Goal: Information Seeking & Learning: Learn about a topic

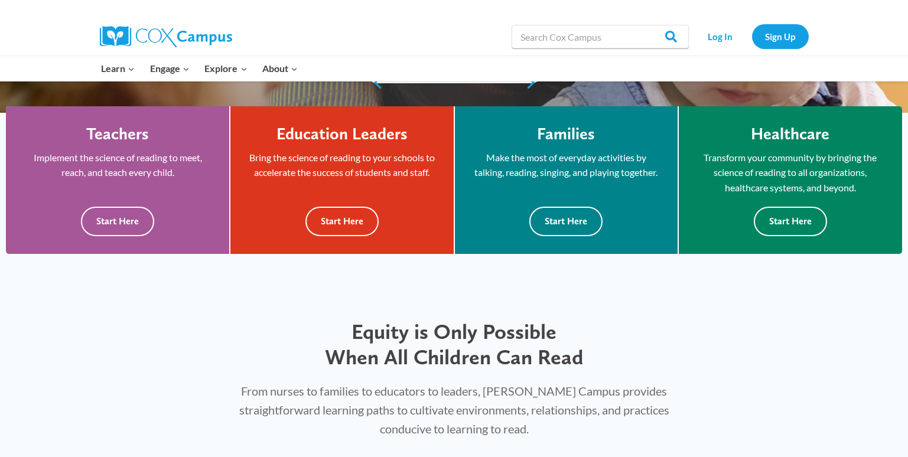
scroll to position [315, 0]
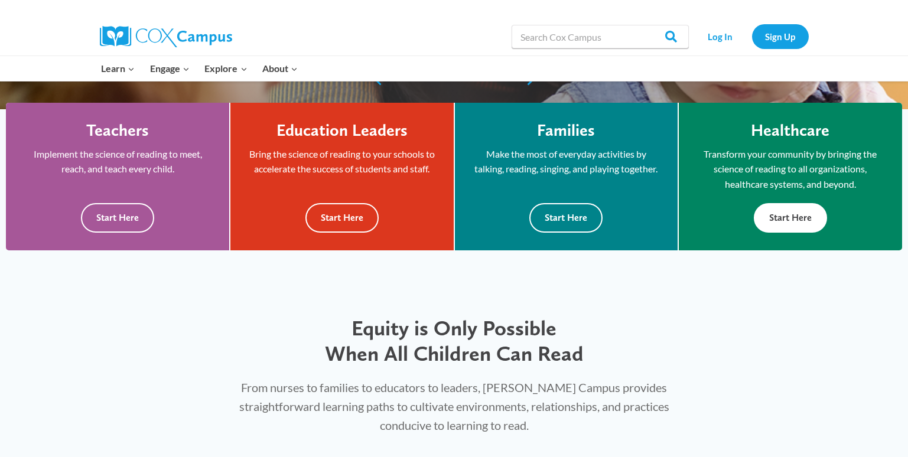
click at [799, 214] on button "Start Here" at bounding box center [790, 217] width 73 height 29
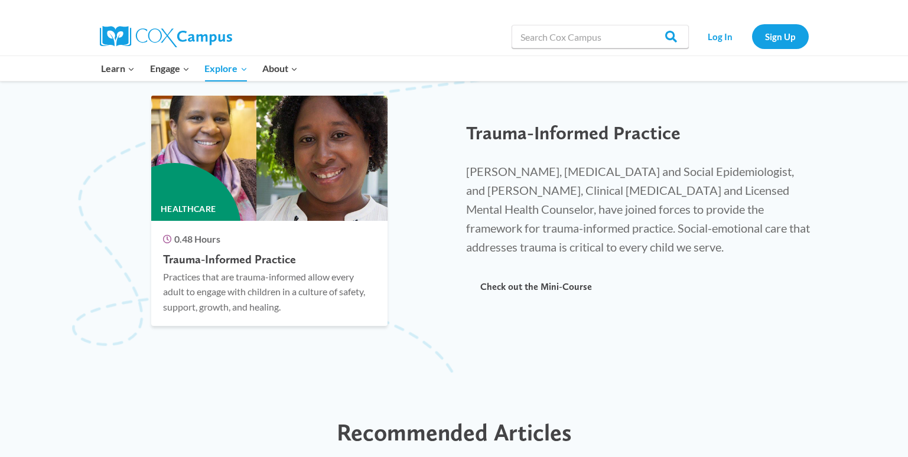
scroll to position [2256, 0]
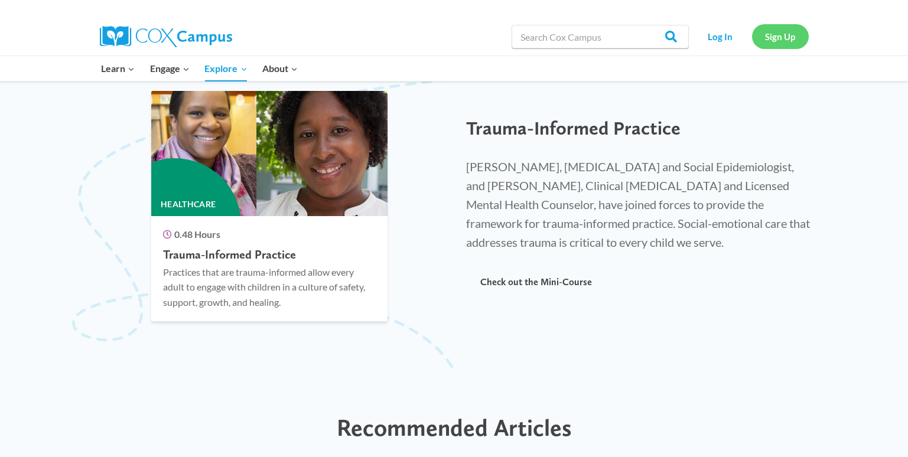
click at [786, 34] on link "Sign Up" at bounding box center [780, 36] width 57 height 24
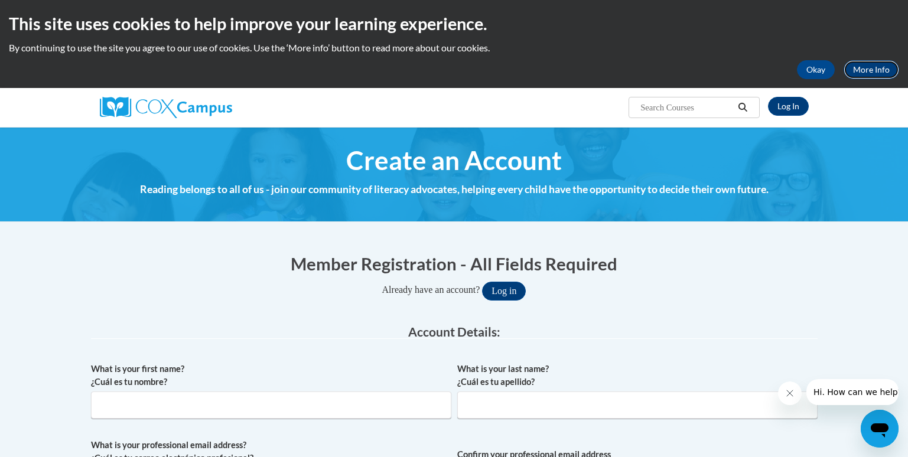
click at [874, 67] on link "More Info" at bounding box center [871, 69] width 56 height 19
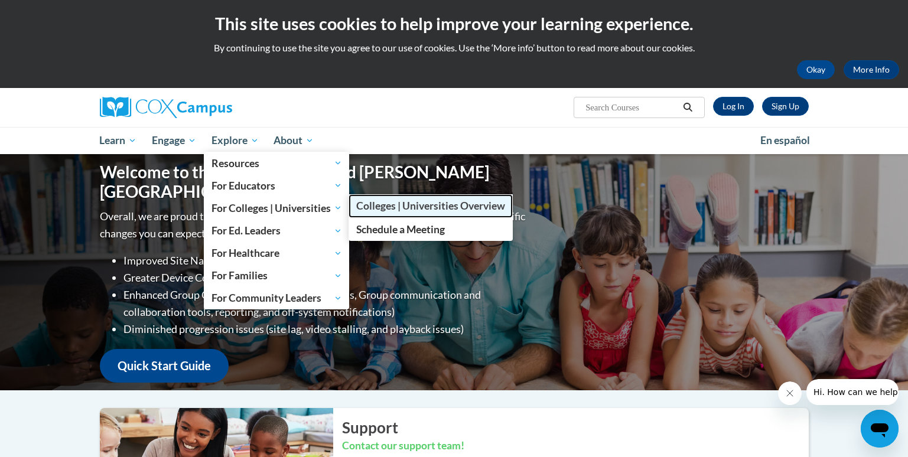
click at [379, 206] on span "Colleges | Universities Overview" at bounding box center [430, 206] width 149 height 12
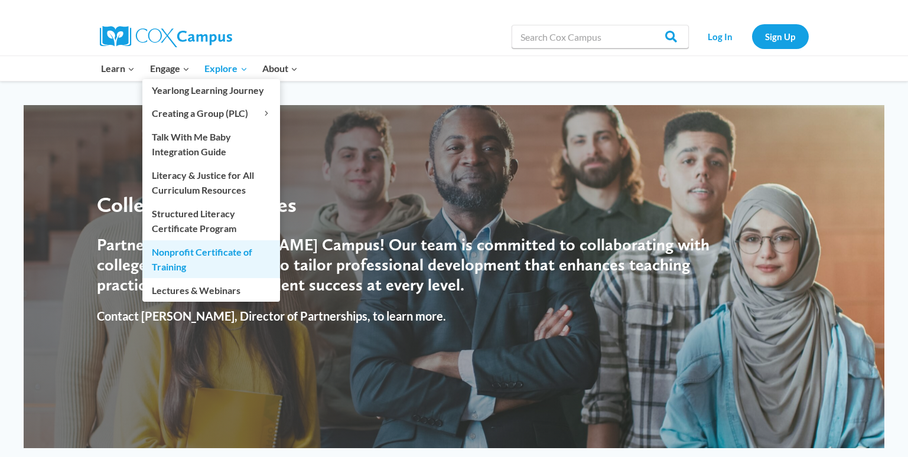
click at [177, 253] on link "Nonprofit Certificate of Training" at bounding box center [211, 259] width 138 height 38
